Goal: Check status: Check status

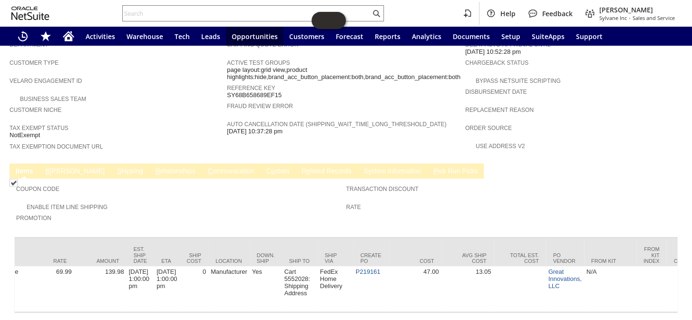
scroll to position [0, 680]
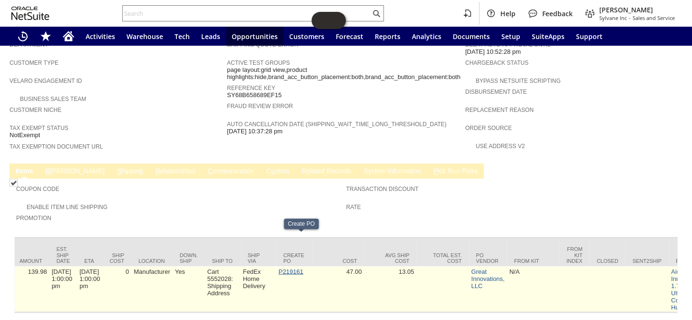
click at [294, 267] on link "P219161" at bounding box center [291, 270] width 25 height 7
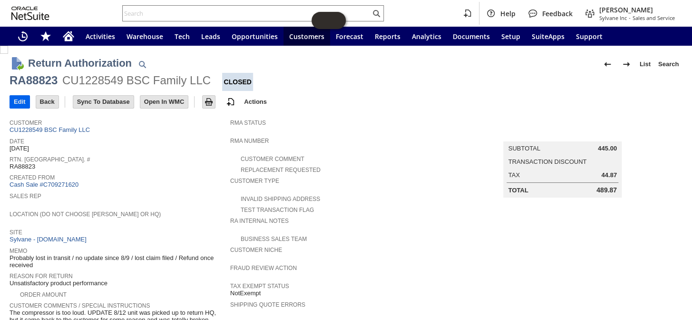
click at [19, 99] on input "Edit" at bounding box center [19, 102] width 19 height 12
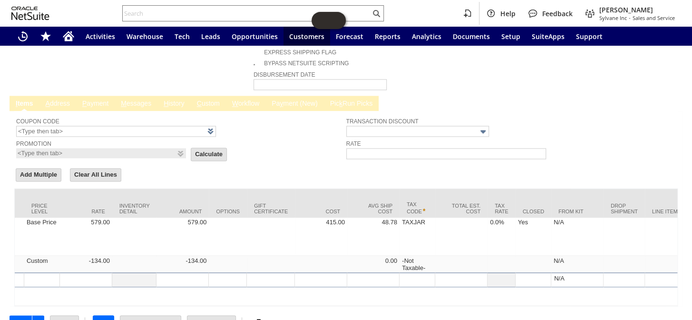
scroll to position [0, 574]
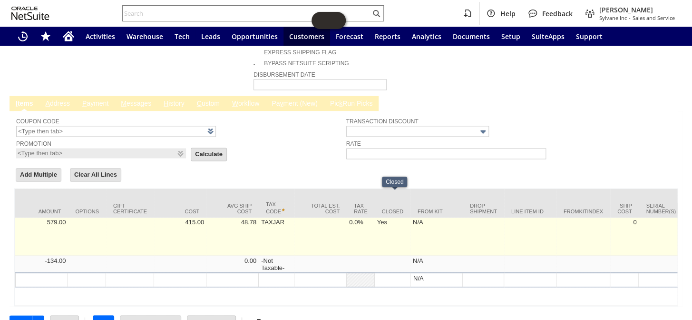
click at [388, 217] on td "Yes" at bounding box center [393, 236] width 36 height 38
checkbox input "true"
type input "lg10054"
type input "OK"
type input "Make Copy"
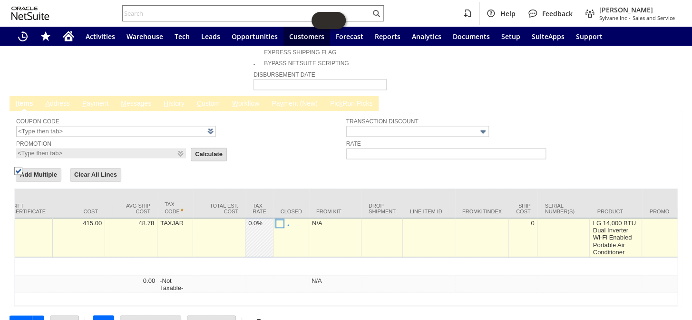
click at [22, 174] on img at bounding box center [18, 170] width 8 height 8
checkbox input "false"
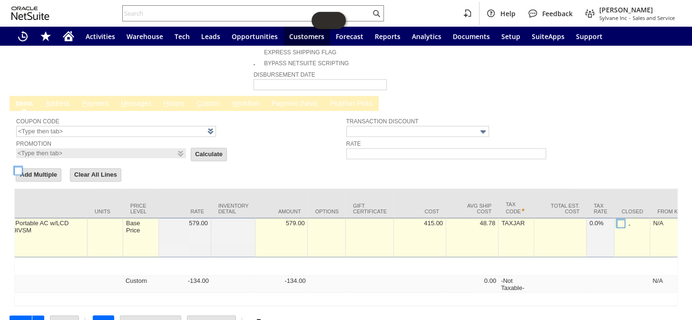
scroll to position [0, 0]
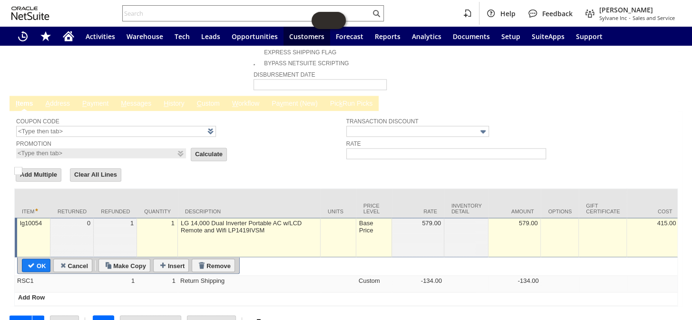
drag, startPoint x: 40, startPoint y: 237, endPoint x: 385, endPoint y: 75, distance: 381.1
click at [40, 259] on input "OK" at bounding box center [36, 265] width 28 height 12
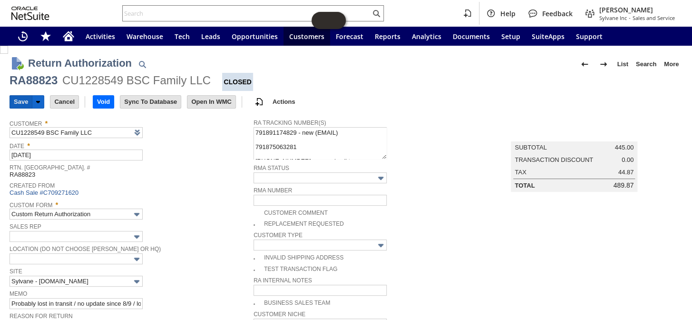
click at [21, 99] on input "Save" at bounding box center [21, 102] width 22 height 12
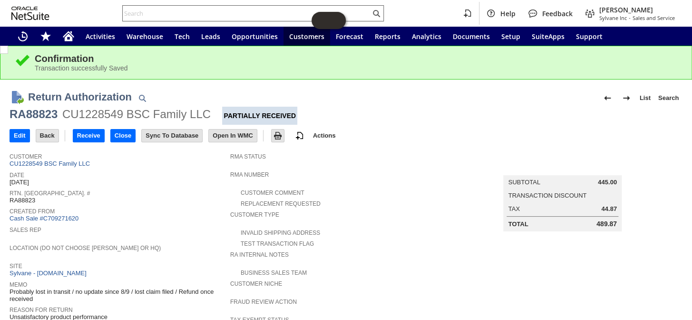
click at [171, 9] on input "text" at bounding box center [247, 13] width 248 height 11
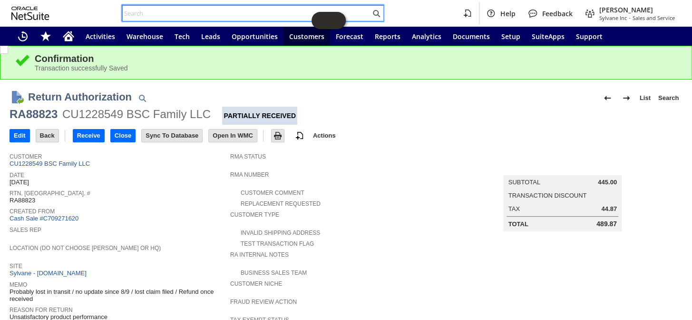
paste input "P219161"
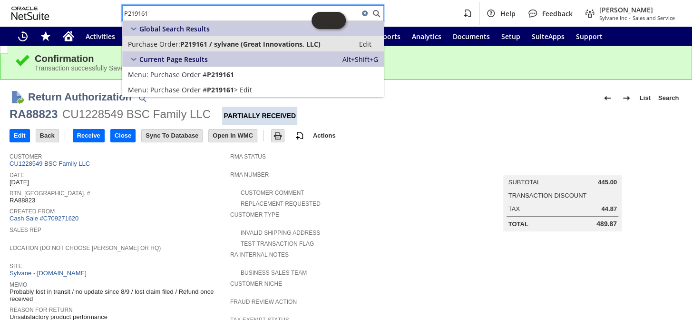
type input "P219161"
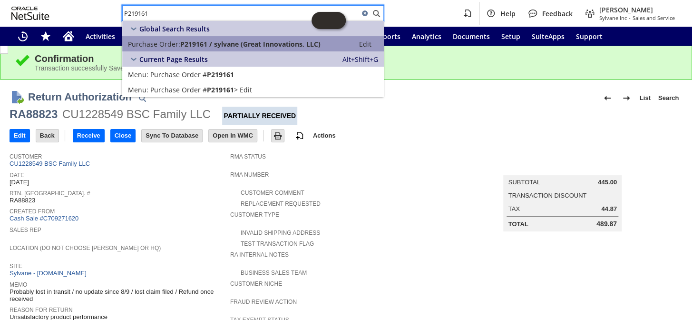
click at [165, 42] on span "Purchase Order:" at bounding box center [154, 43] width 52 height 9
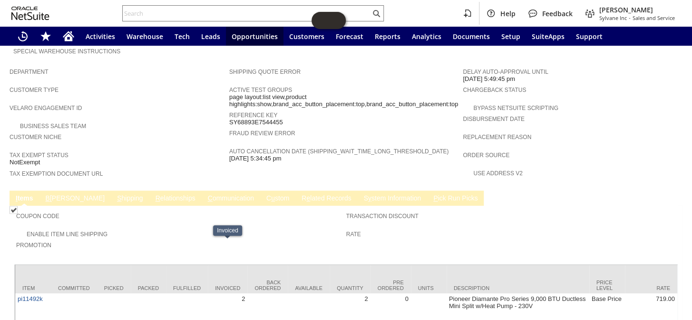
scroll to position [443, 0]
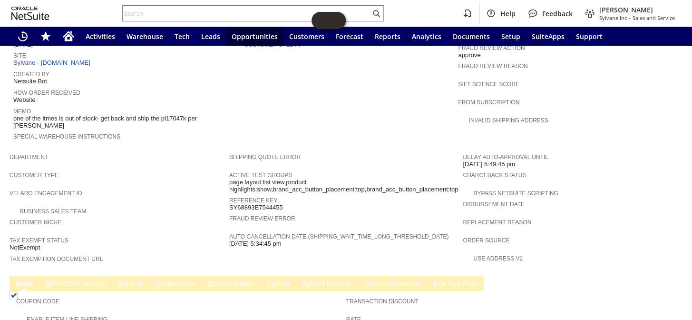
click at [361, 279] on link "S y stem Information" at bounding box center [392, 283] width 62 height 9
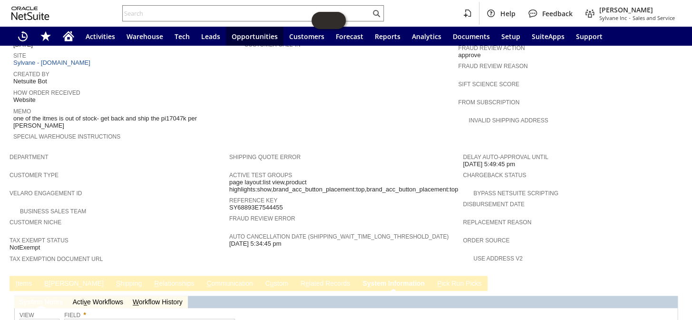
scroll to position [489, 0]
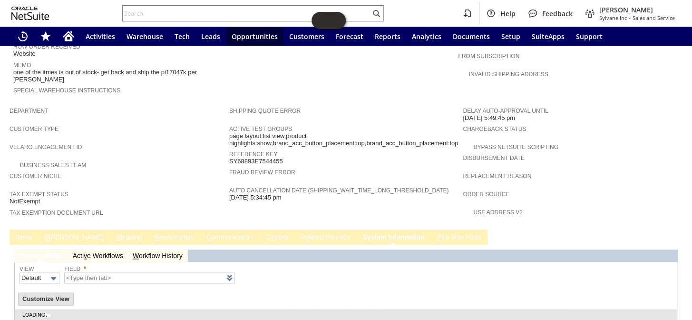
type input "1 to 25 of 100"
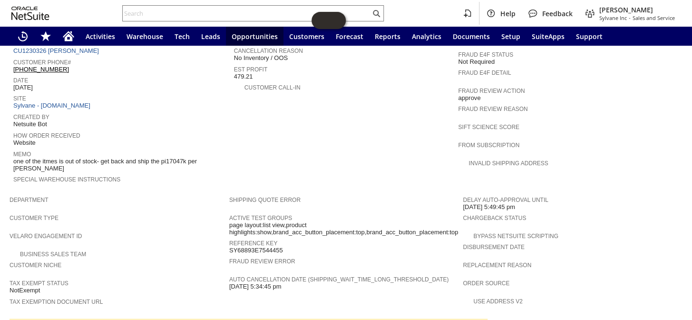
scroll to position [359, 0]
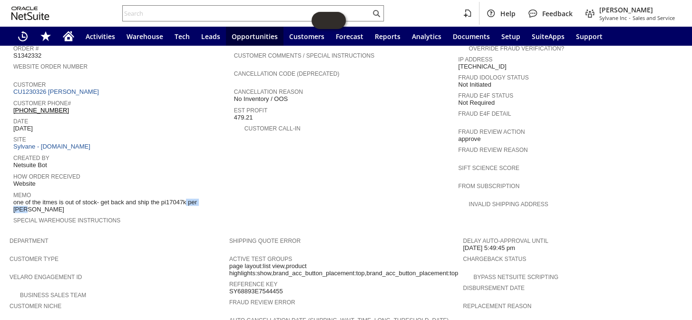
drag, startPoint x: 159, startPoint y: 178, endPoint x: 185, endPoint y: 176, distance: 26.2
click at [185, 198] on span "one of the itmes is out of stock- get back and ship the pi17047k per Barb" at bounding box center [121, 205] width 216 height 15
copy span "pi17047k"
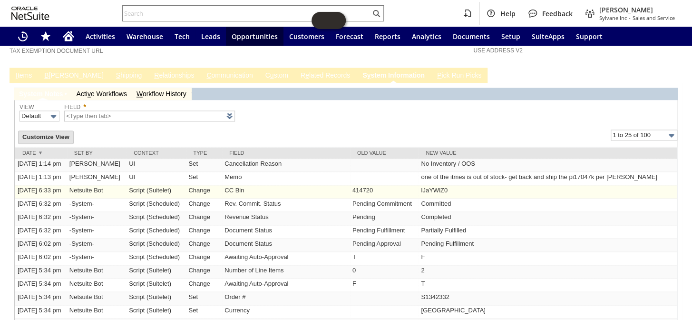
scroll to position [619, 0]
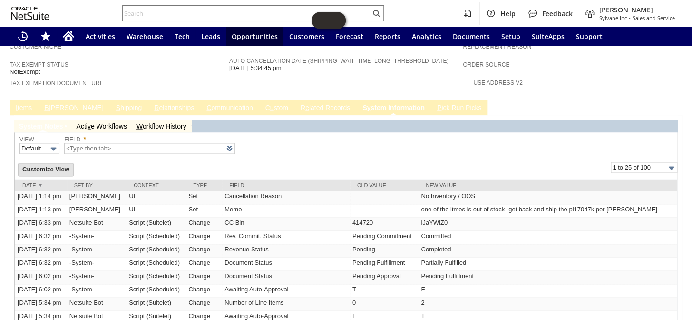
click at [25, 104] on link "I tems" at bounding box center [23, 108] width 21 height 9
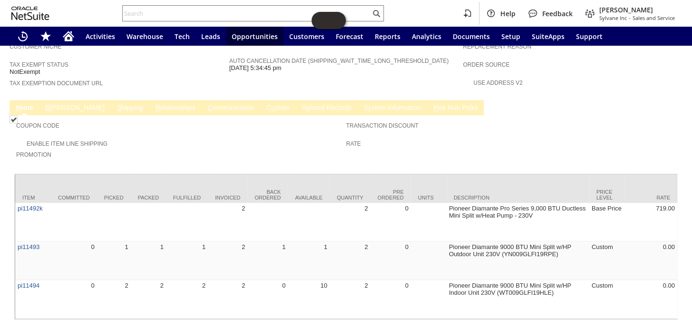
scroll to position [617, 0]
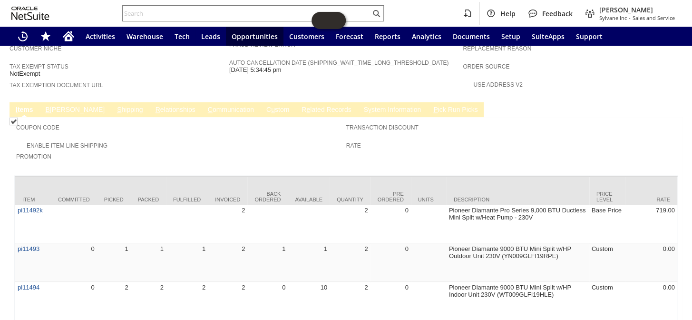
click at [115, 106] on link "S hipping" at bounding box center [130, 110] width 31 height 9
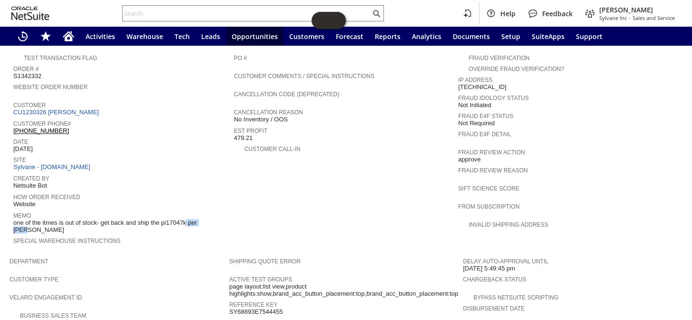
scroll to position [335, 0]
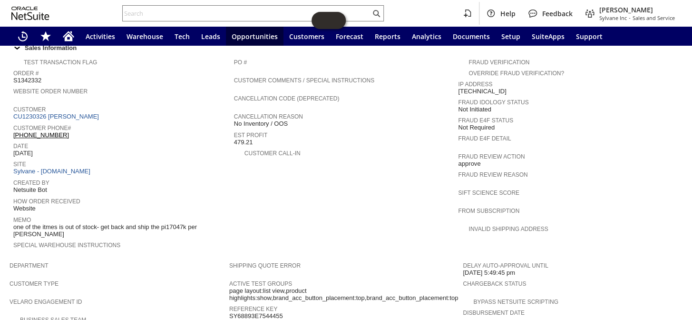
click at [65, 103] on span "Customer" at bounding box center [121, 108] width 216 height 10
click at [65, 113] on link "CU1230326 [PERSON_NAME]" at bounding box center [57, 116] width 88 height 7
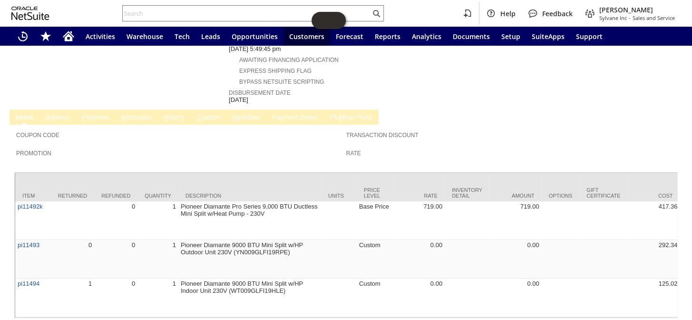
scroll to position [432, 0]
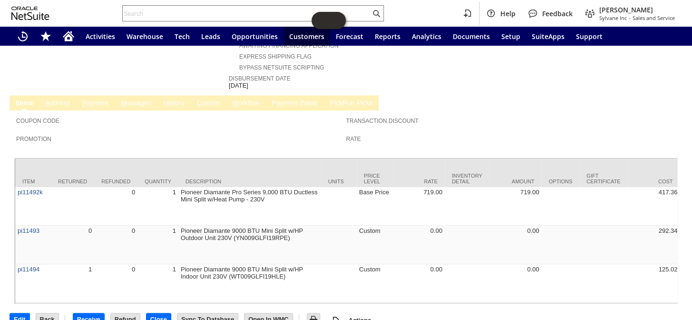
click at [177, 99] on link "H istory" at bounding box center [174, 103] width 26 height 9
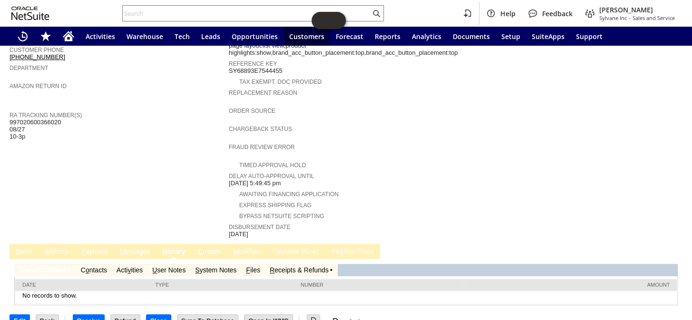
scroll to position [0, 0]
click at [222, 266] on link "S ystem Notes" at bounding box center [215, 270] width 41 height 8
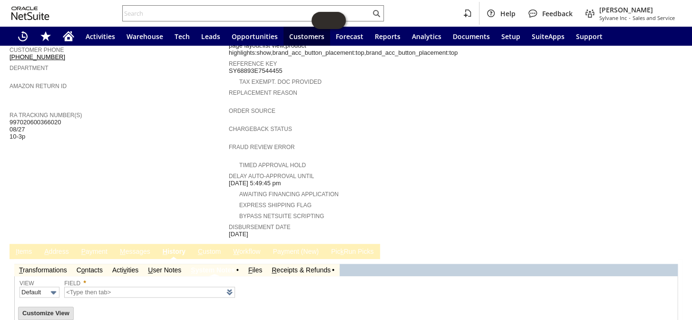
type input "1 to 25 of 80"
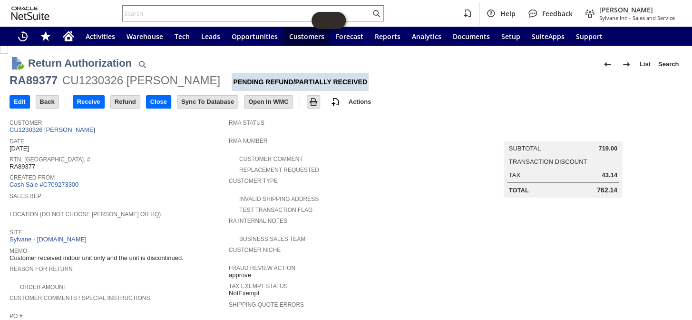
drag, startPoint x: 197, startPoint y: 78, endPoint x: 8, endPoint y: 87, distance: 189.0
copy div "RA89377 CU1230326 [PERSON_NAME]"
